Goal: Task Accomplishment & Management: Manage account settings

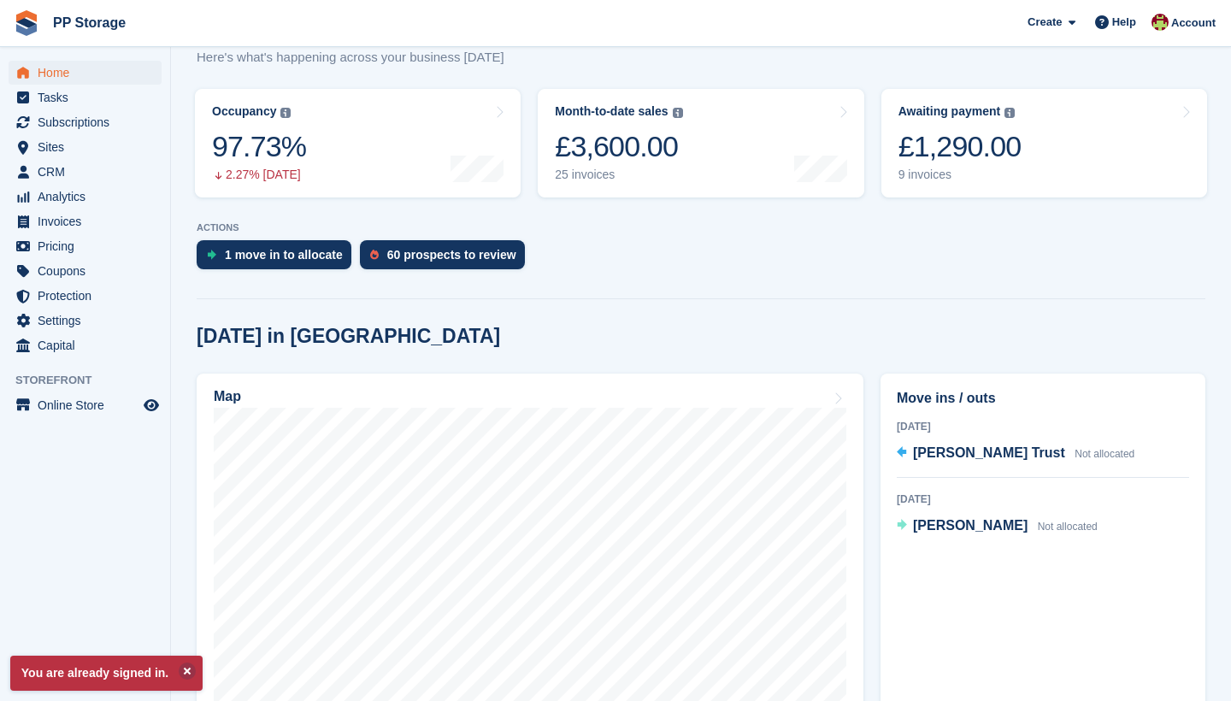
scroll to position [228, 0]
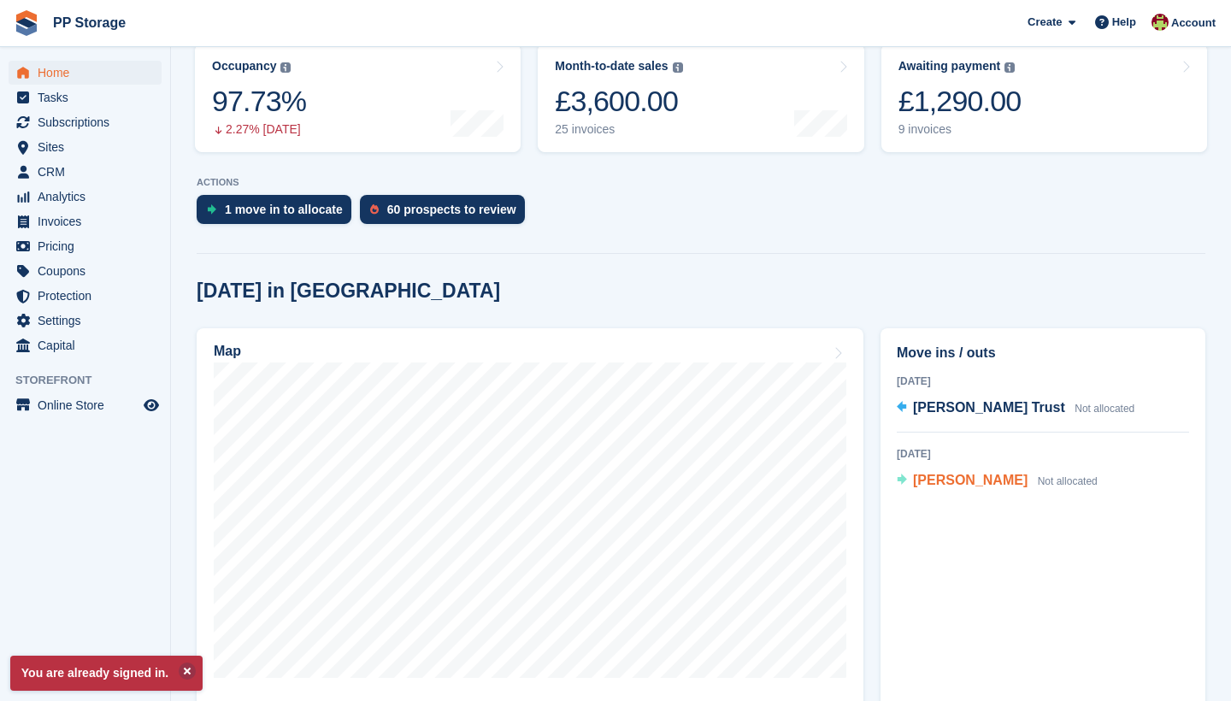
click at [970, 485] on span "[PERSON_NAME]" at bounding box center [970, 480] width 115 height 15
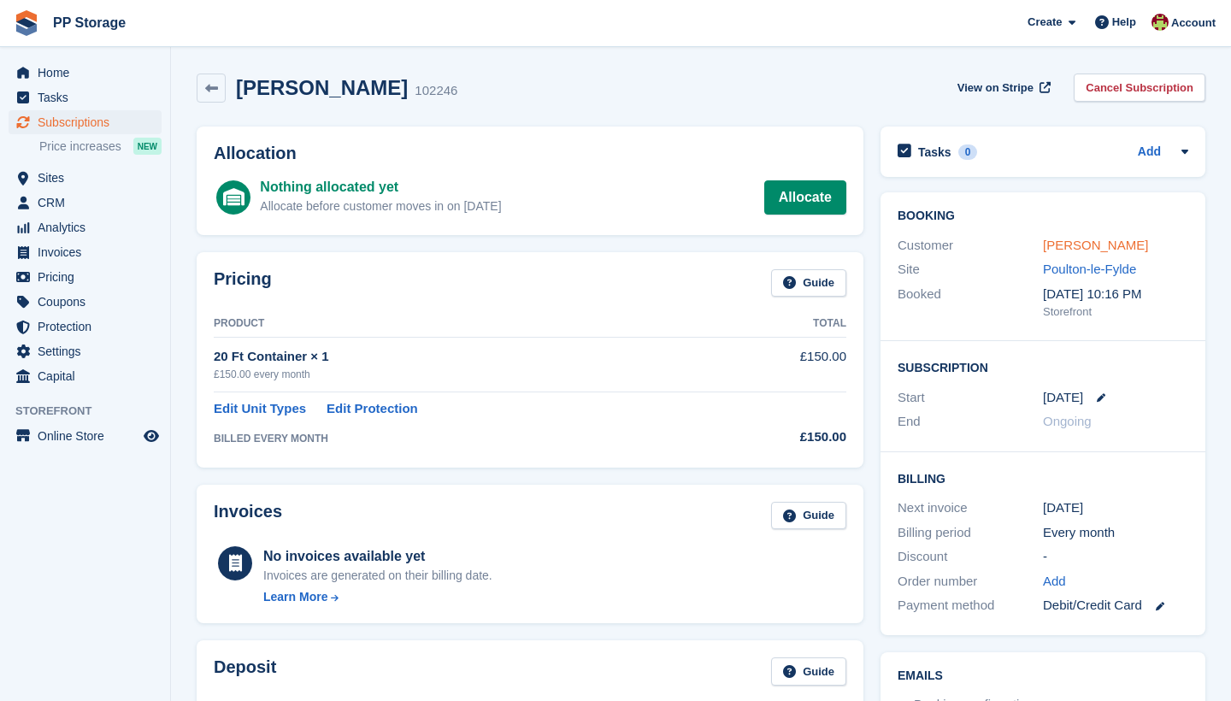
click at [1093, 247] on link "[PERSON_NAME]" at bounding box center [1095, 245] width 105 height 15
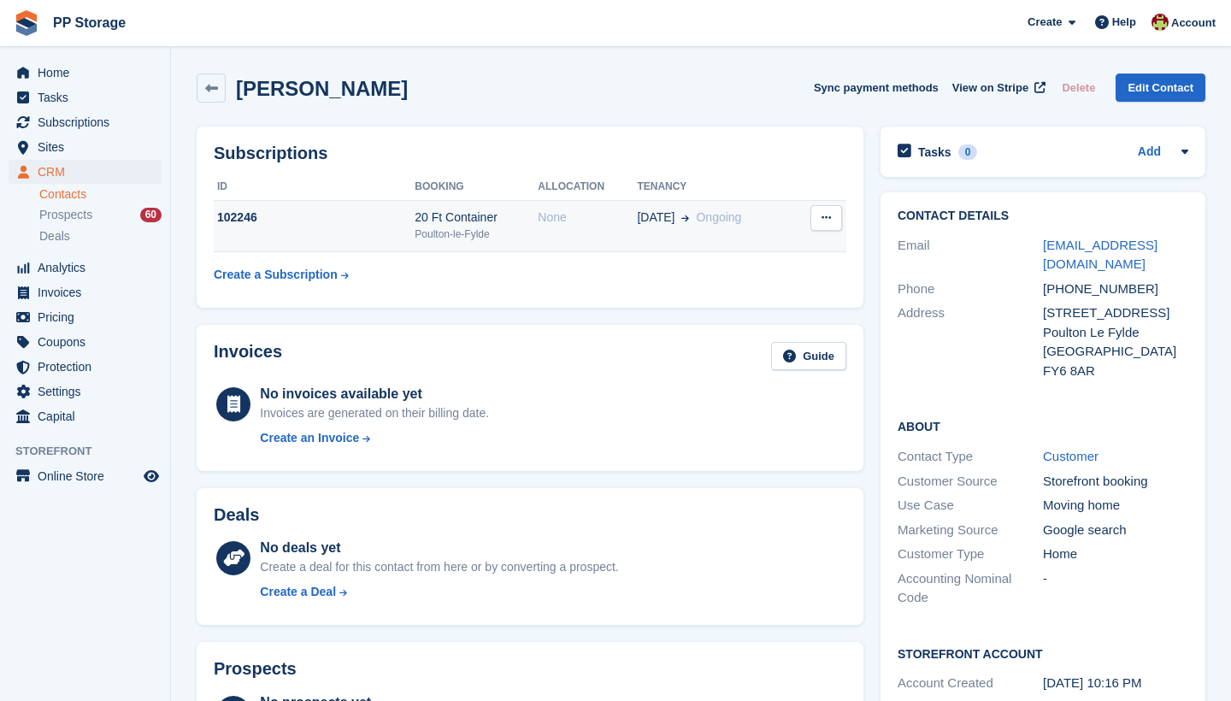
click at [820, 218] on button at bounding box center [826, 218] width 32 height 26
click at [769, 249] on p "Cancel subscription" at bounding box center [760, 251] width 149 height 22
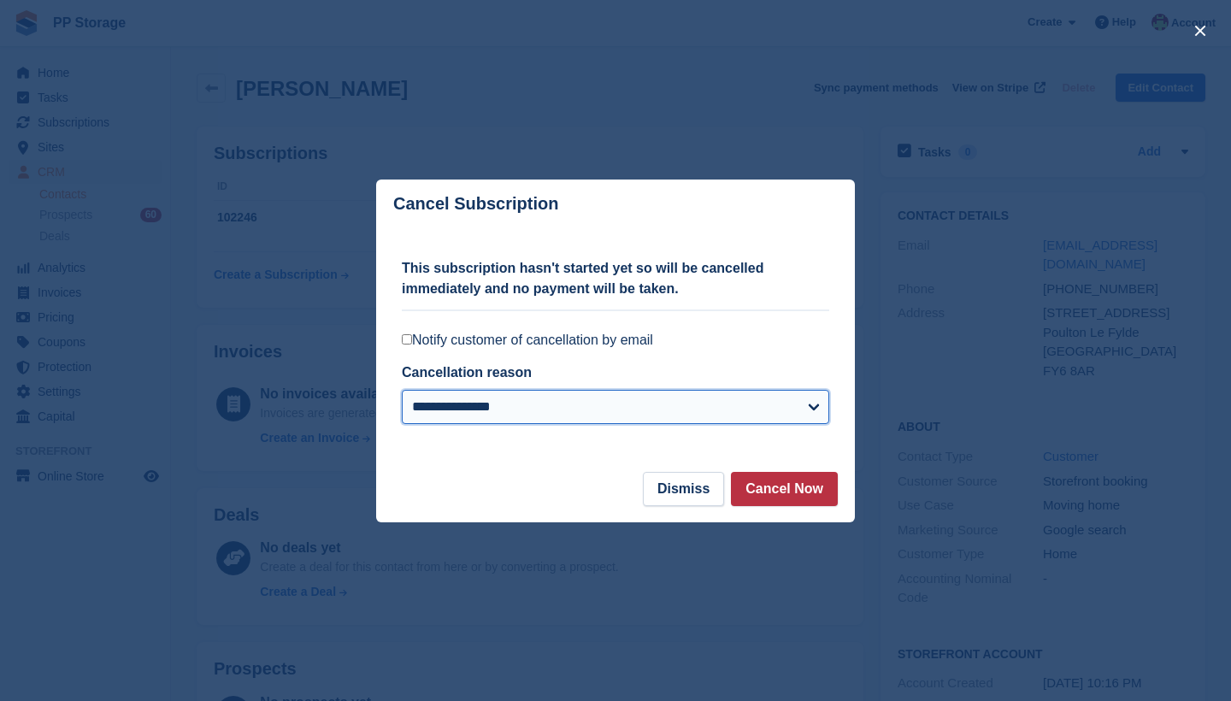
select select "*****"
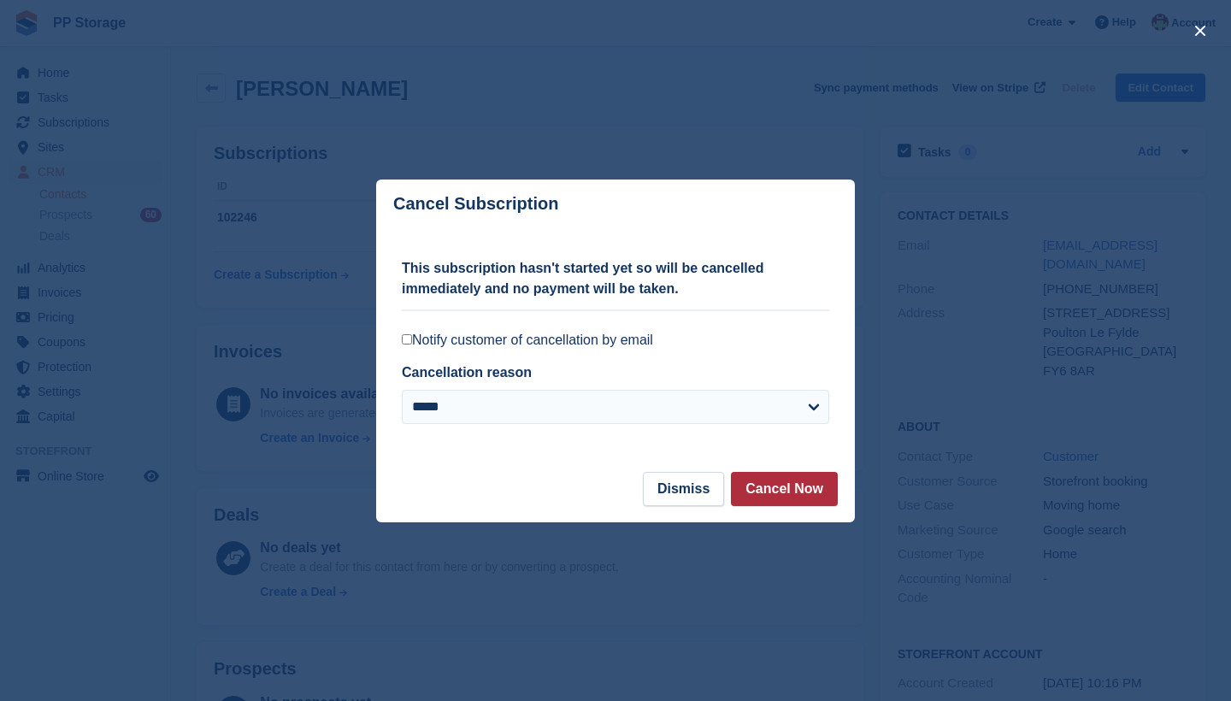
click at [787, 491] on button "Cancel Now" at bounding box center [784, 489] width 107 height 34
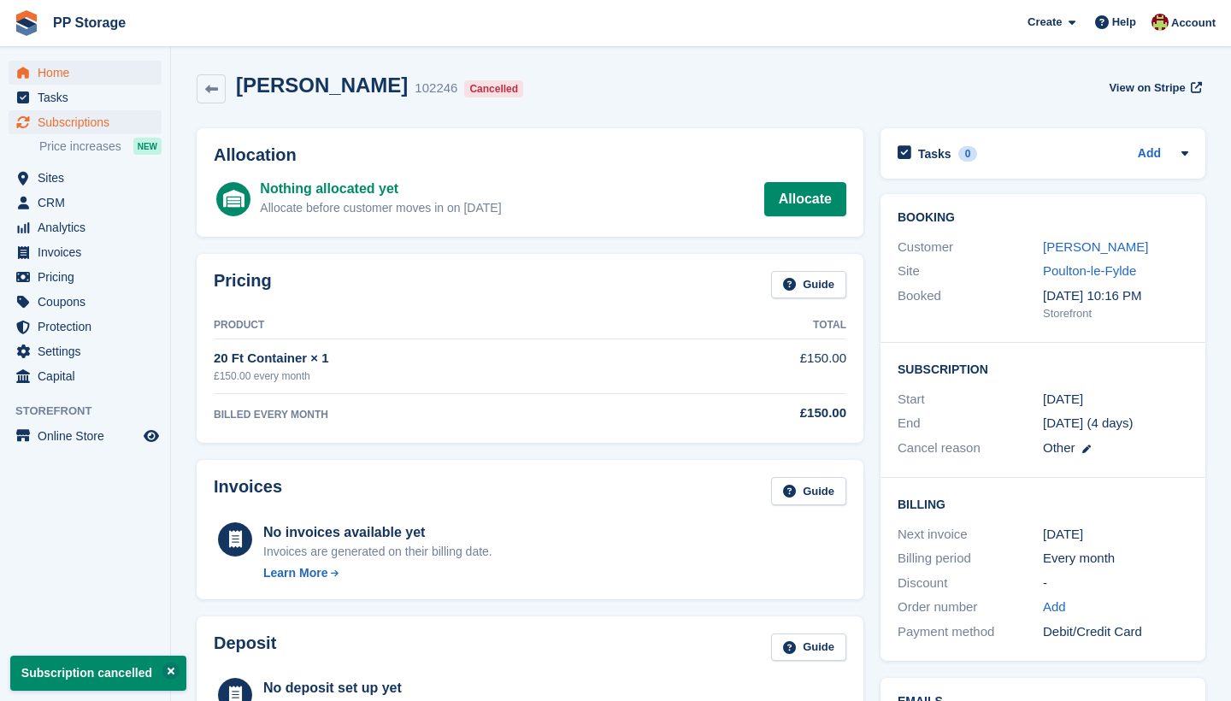
click at [64, 73] on span "Home" at bounding box center [89, 73] width 103 height 24
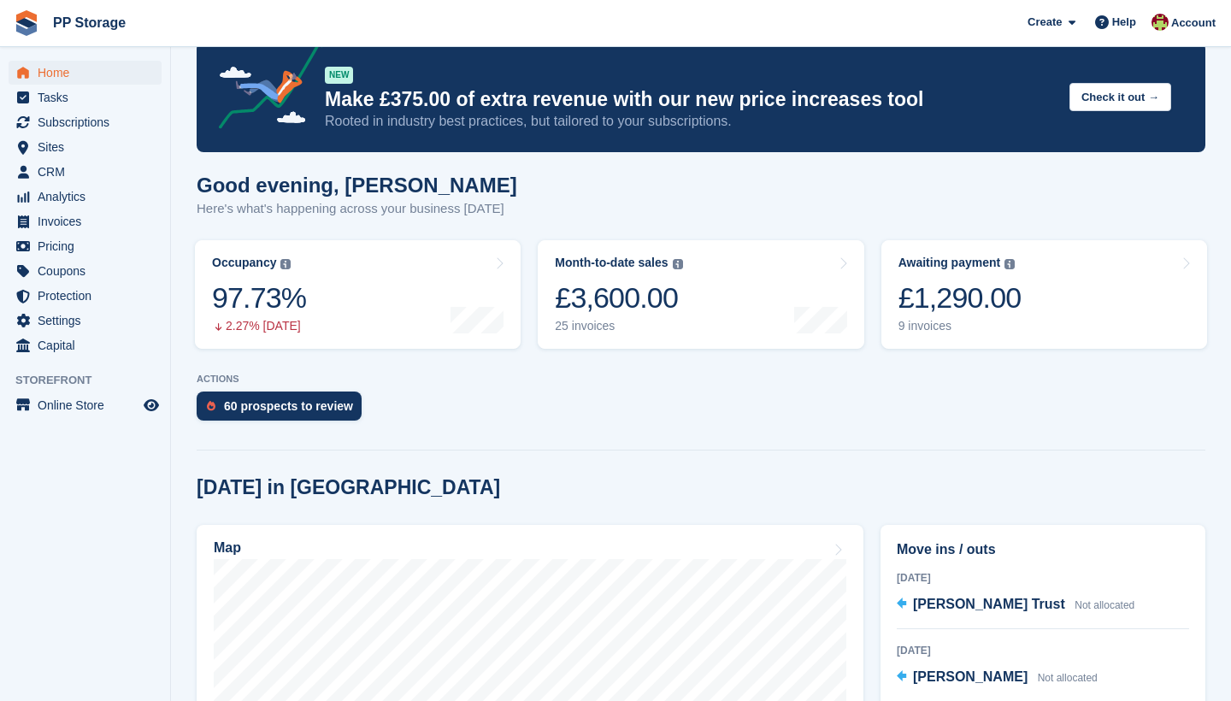
scroll to position [78, 0]
